Goal: Information Seeking & Learning: Learn about a topic

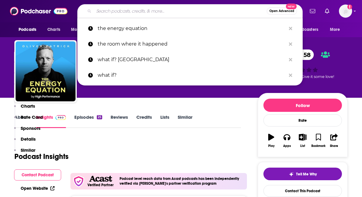
scroll to position [150, 0]
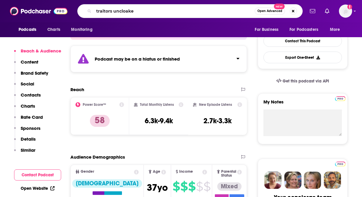
type input "traitors uncloaked"
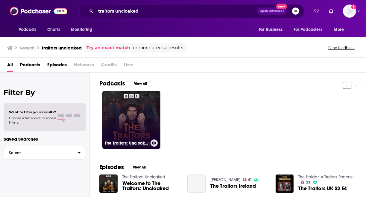
click at [137, 103] on link "The Traitors: Uncloaked" at bounding box center [131, 120] width 58 height 58
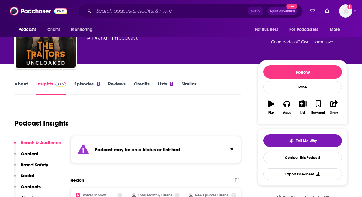
scroll to position [60, 0]
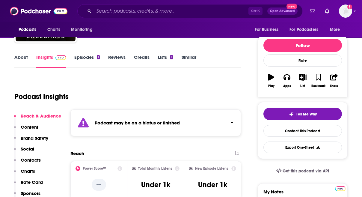
click at [22, 58] on link "About" at bounding box center [20, 61] width 13 height 14
